Goal: Task Accomplishment & Management: Use online tool/utility

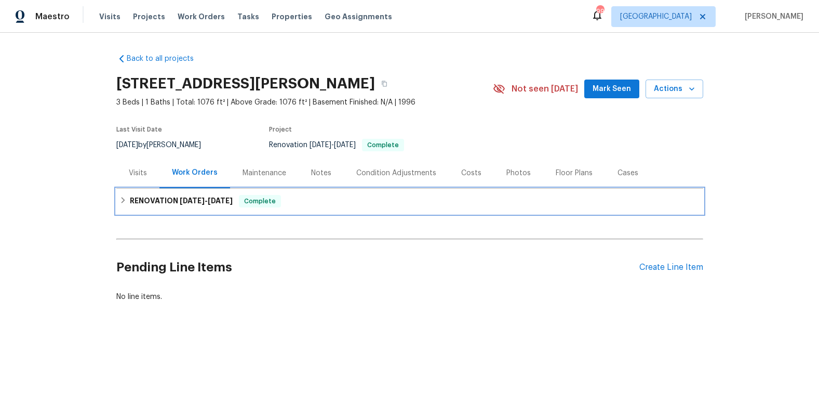
click at [169, 201] on h6 "RENOVATION 9/2/25 - 9/9/25" at bounding box center [181, 201] width 103 height 12
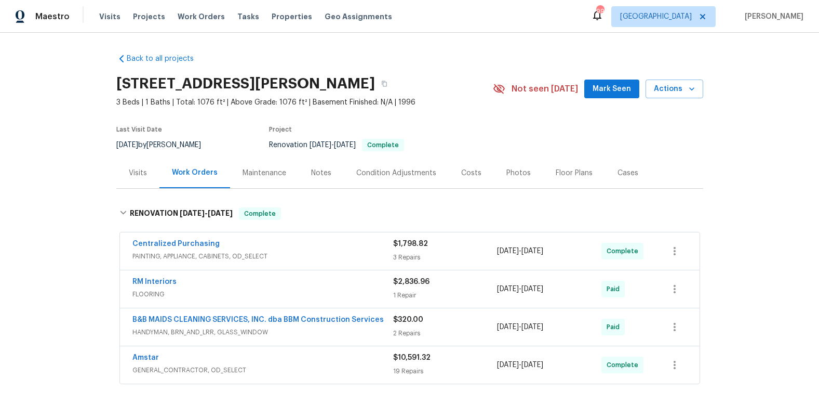
click at [207, 252] on span "PAINTING, APPLIANCE, CABINETS, OD_SELECT" at bounding box center [262, 256] width 261 height 10
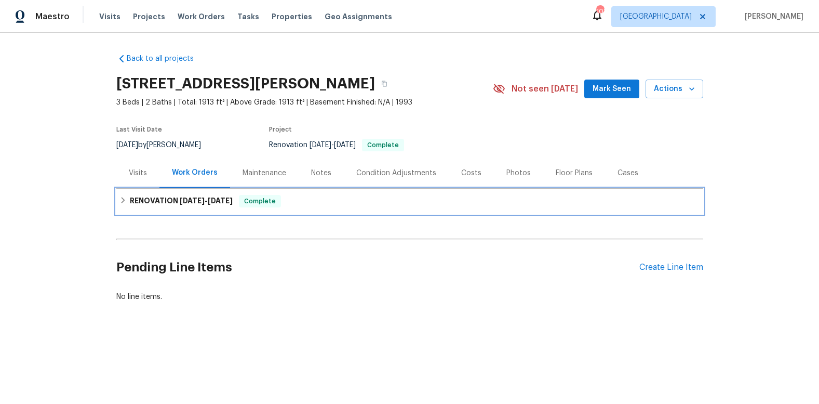
click at [156, 201] on h6 "RENOVATION 6/23/25 - 7/4/25" at bounding box center [181, 201] width 103 height 12
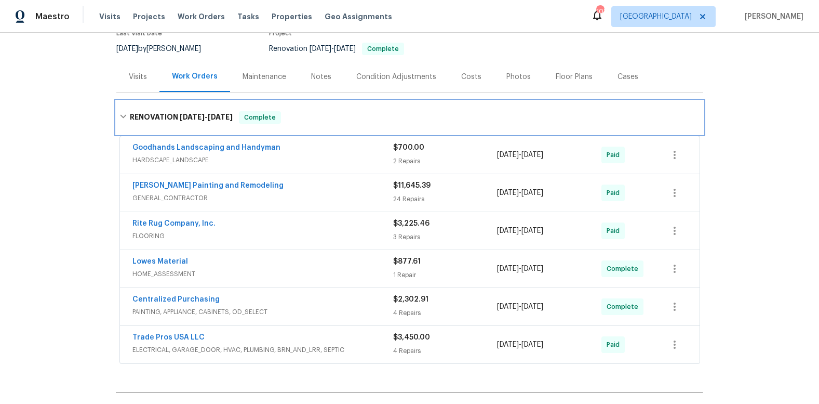
scroll to position [102, 0]
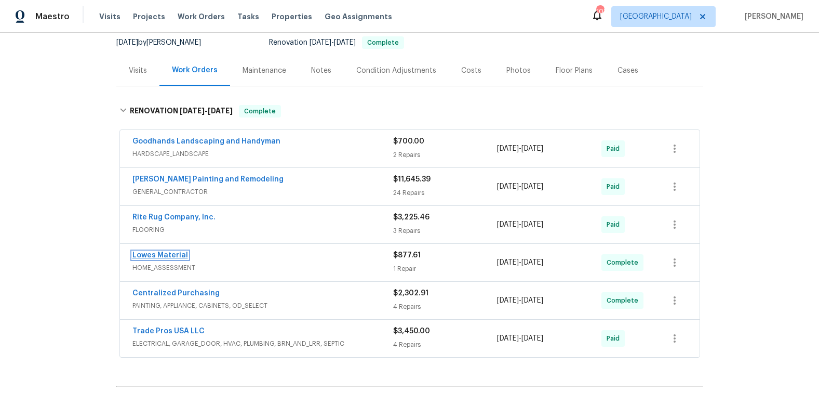
click at [159, 254] on link "Lowes Material" at bounding box center [160, 254] width 56 height 7
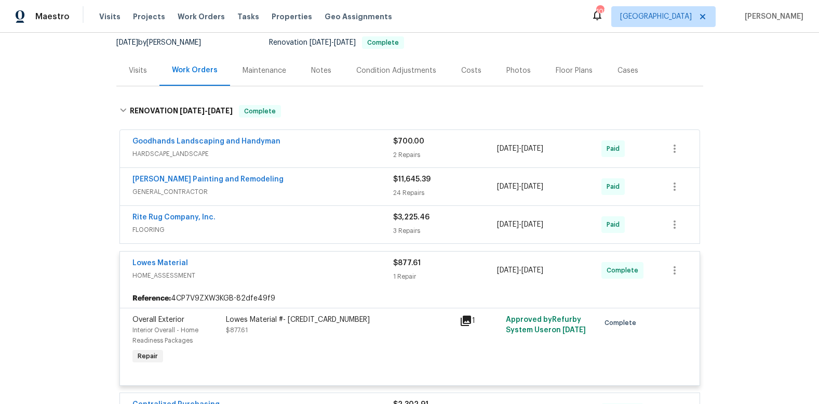
click at [463, 321] on icon at bounding box center [466, 320] width 12 height 12
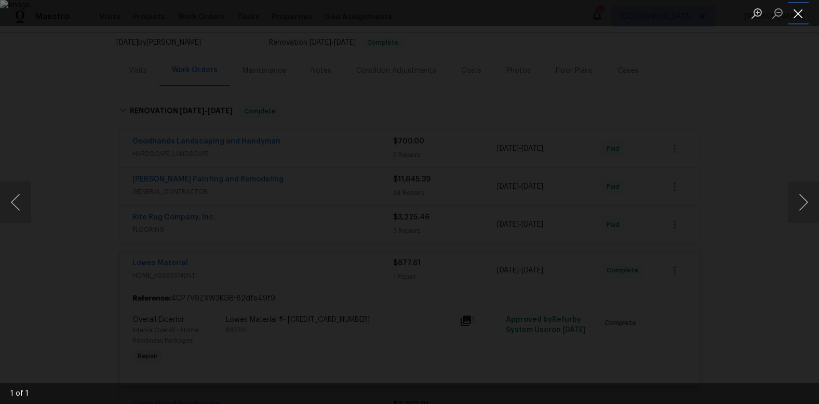
click at [798, 14] on button "Close lightbox" at bounding box center [798, 13] width 21 height 18
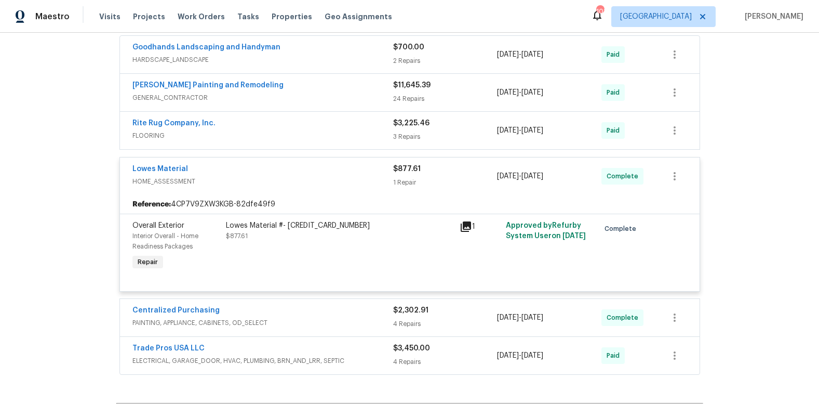
scroll to position [197, 0]
